Goal: Transaction & Acquisition: Subscribe to service/newsletter

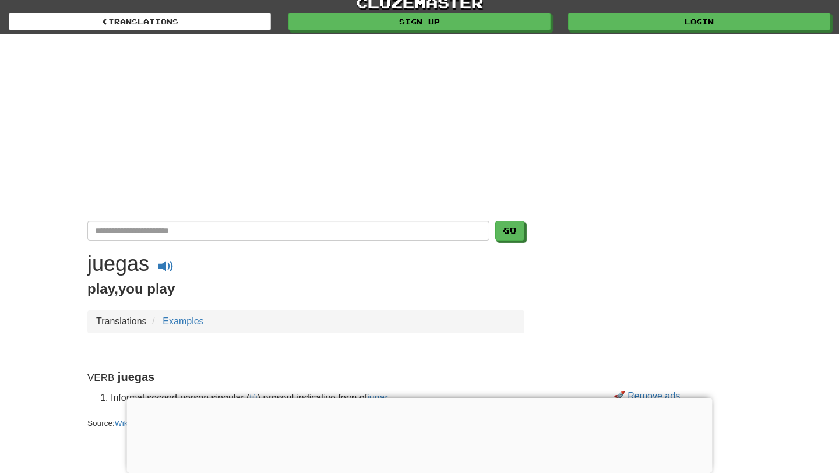
scroll to position [6, 0]
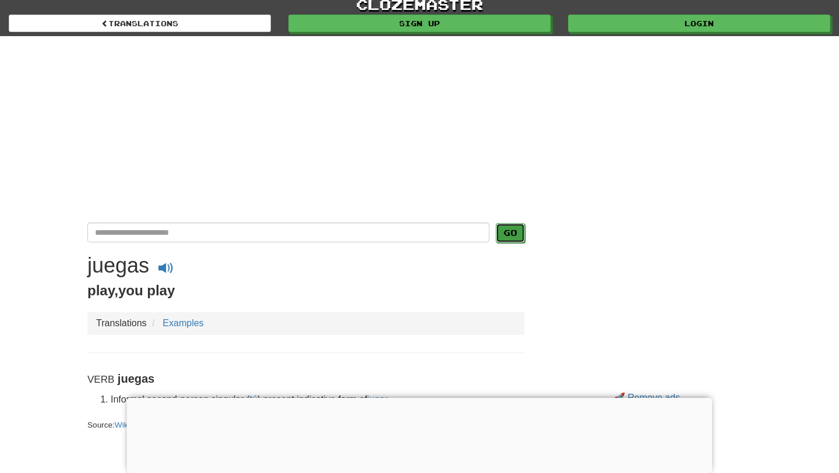
click at [512, 234] on button "Go" at bounding box center [510, 233] width 29 height 20
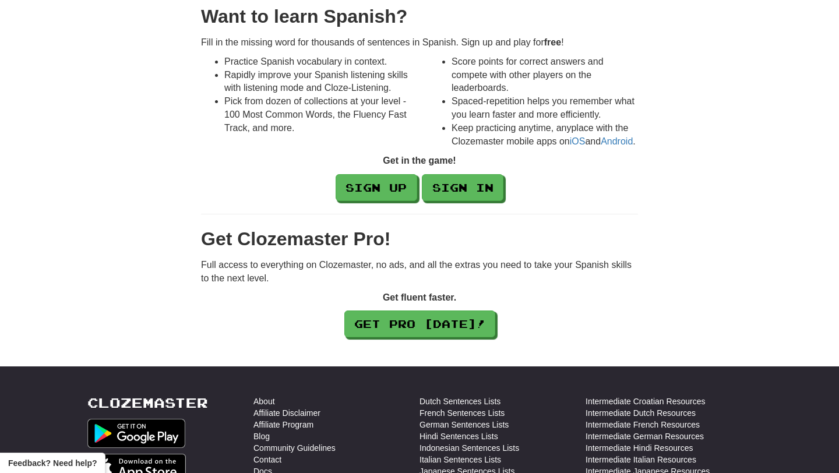
scroll to position [284, 0]
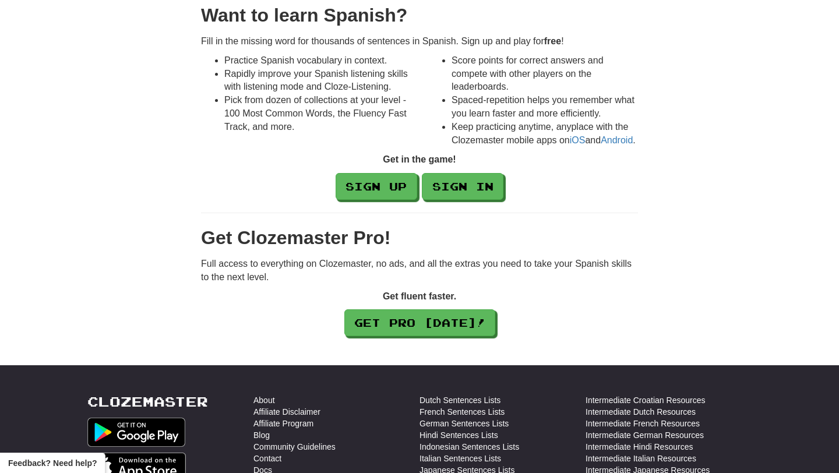
click at [347, 167] on p "Get in the game!" at bounding box center [419, 159] width 437 height 13
click at [363, 200] on link "Sign up" at bounding box center [377, 187] width 82 height 27
